Goal: Task Accomplishment & Management: Use online tool/utility

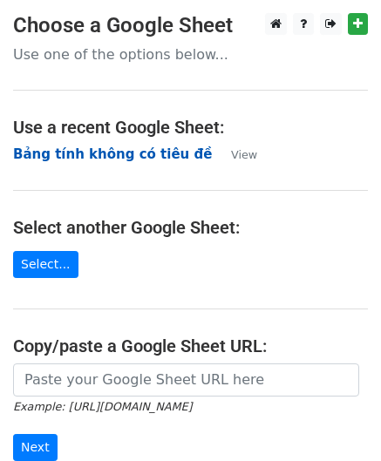
click at [93, 159] on strong "Bảng tính không có tiêu đề" at bounding box center [112, 155] width 199 height 16
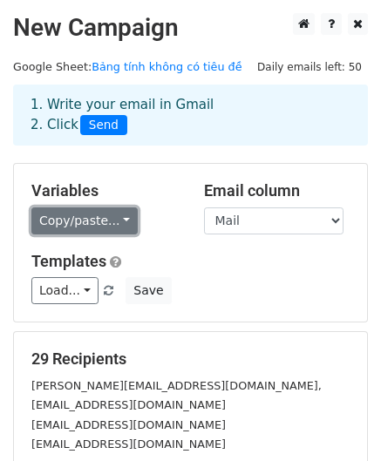
click at [75, 228] on link "Copy/paste..." at bounding box center [84, 221] width 106 height 27
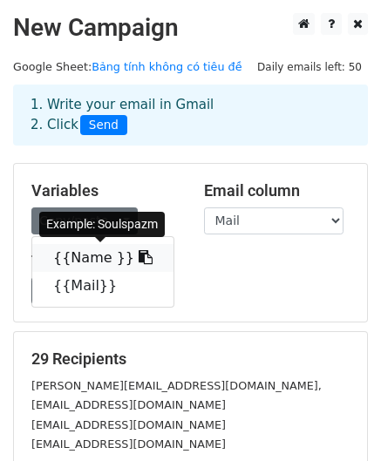
click at [85, 262] on link "{{Name }}" at bounding box center [102, 258] width 141 height 28
